Goal: Register for event/course

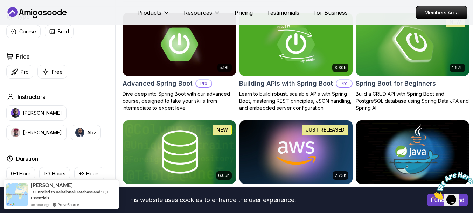
scroll to position [210, 0]
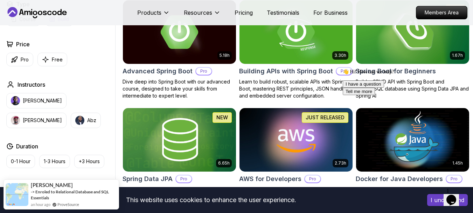
click at [54, 60] on p "Free" at bounding box center [57, 59] width 11 height 7
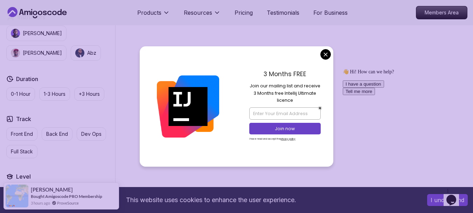
scroll to position [350, 0]
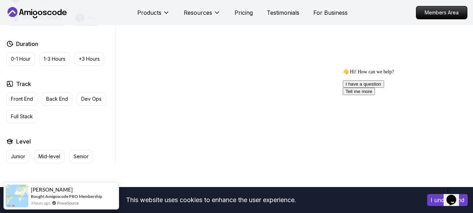
click at [325, 57] on body "This website uses cookies to enhance the user experience. I understand Products…" at bounding box center [236, 94] width 473 height 888
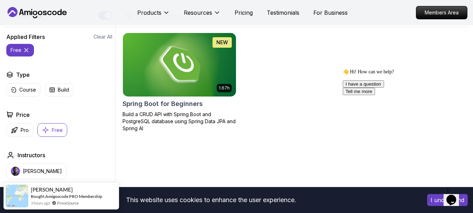
scroll to position [175, 0]
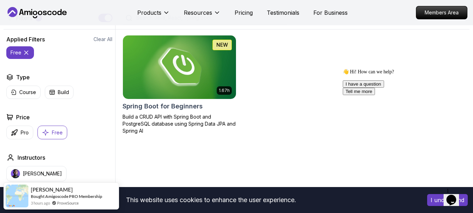
click at [192, 88] on img at bounding box center [179, 67] width 119 height 67
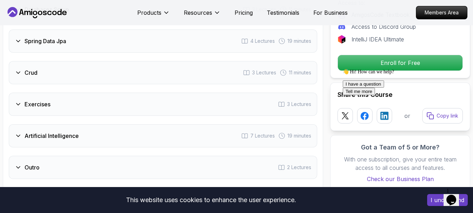
scroll to position [1121, 0]
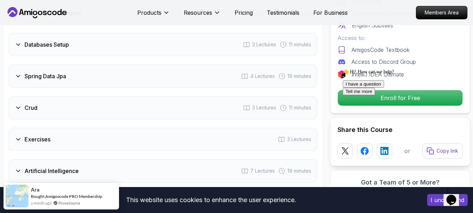
click at [16, 81] on div "Spring Data Jpa 4 Lectures 19 minutes" at bounding box center [163, 75] width 309 height 23
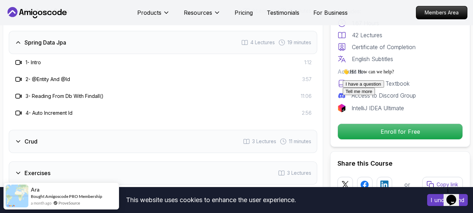
scroll to position [1087, 0]
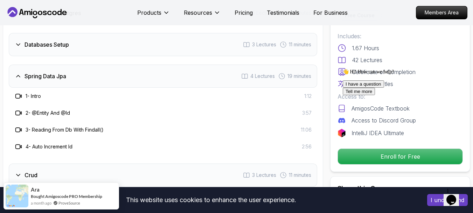
click at [47, 149] on h3 "4 - Auto Increment Id" at bounding box center [49, 146] width 47 height 7
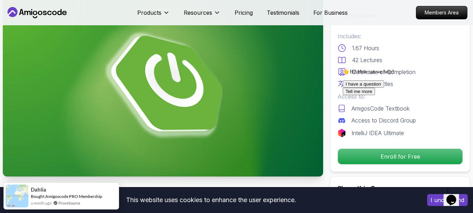
scroll to position [35, 0]
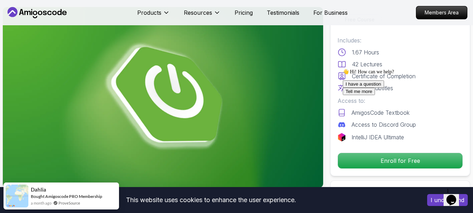
click at [173, 89] on img at bounding box center [163, 97] width 320 height 180
click at [343, 69] on icon "Chat attention grabber" at bounding box center [343, 69] width 0 height 0
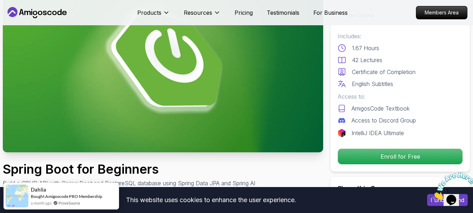
scroll to position [140, 0]
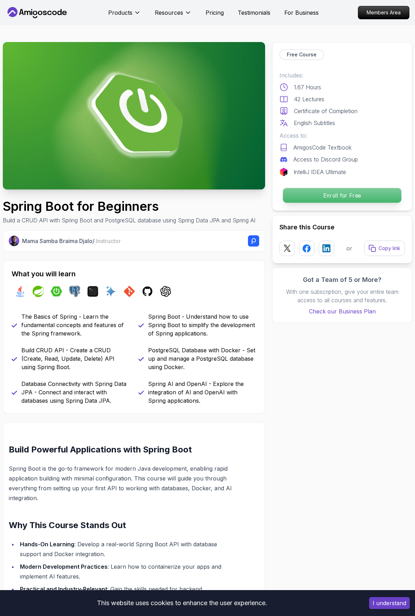
click at [328, 197] on p "Enroll for Free" at bounding box center [342, 195] width 118 height 15
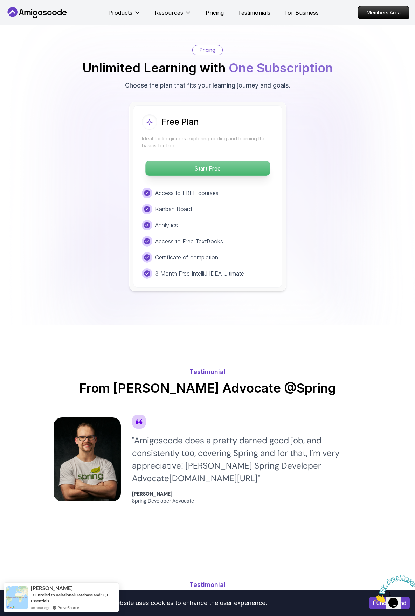
click at [212, 171] on p "Start Free" at bounding box center [207, 168] width 124 height 15
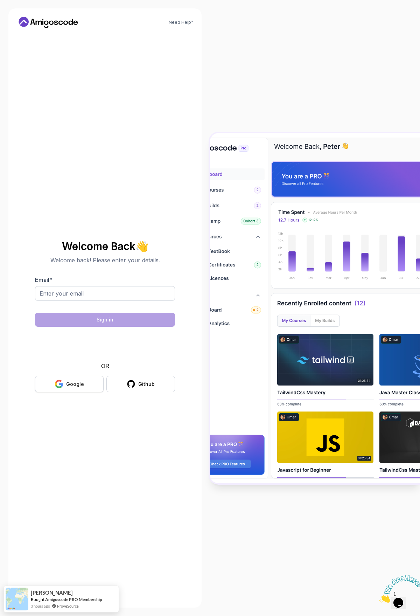
click at [83, 386] on div "Google" at bounding box center [75, 384] width 18 height 7
